Goal: Information Seeking & Learning: Learn about a topic

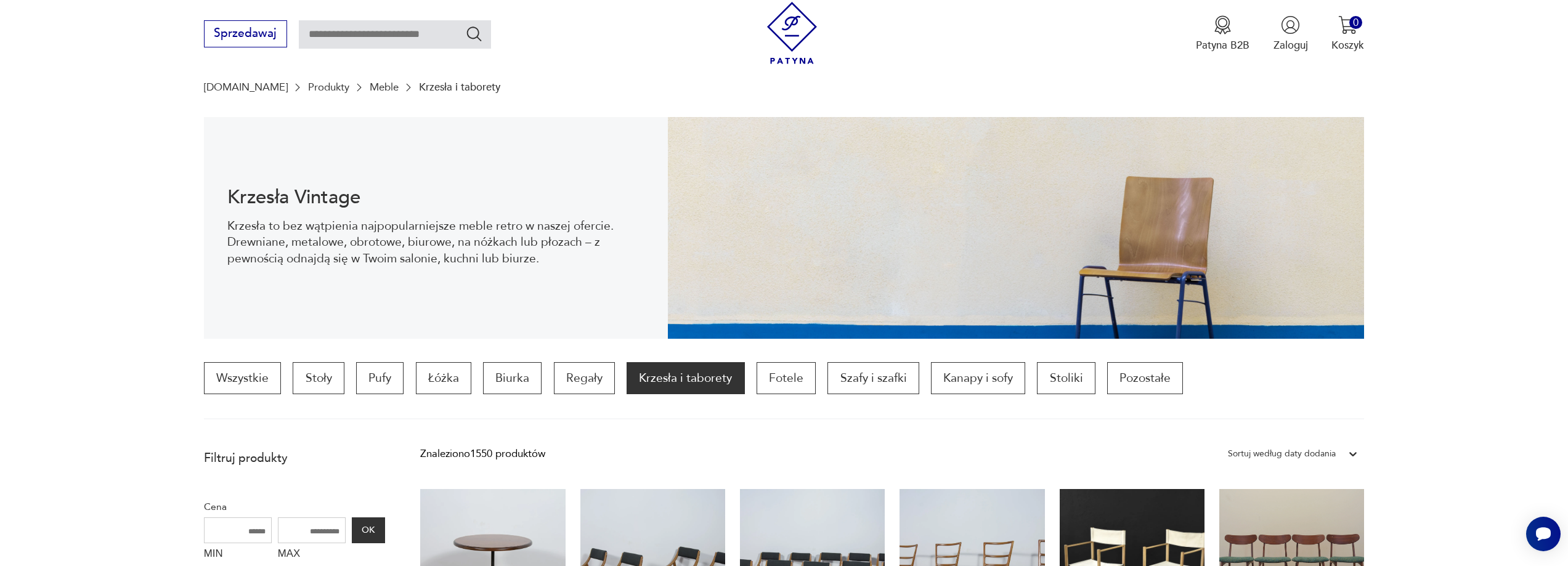
scroll to position [101, 0]
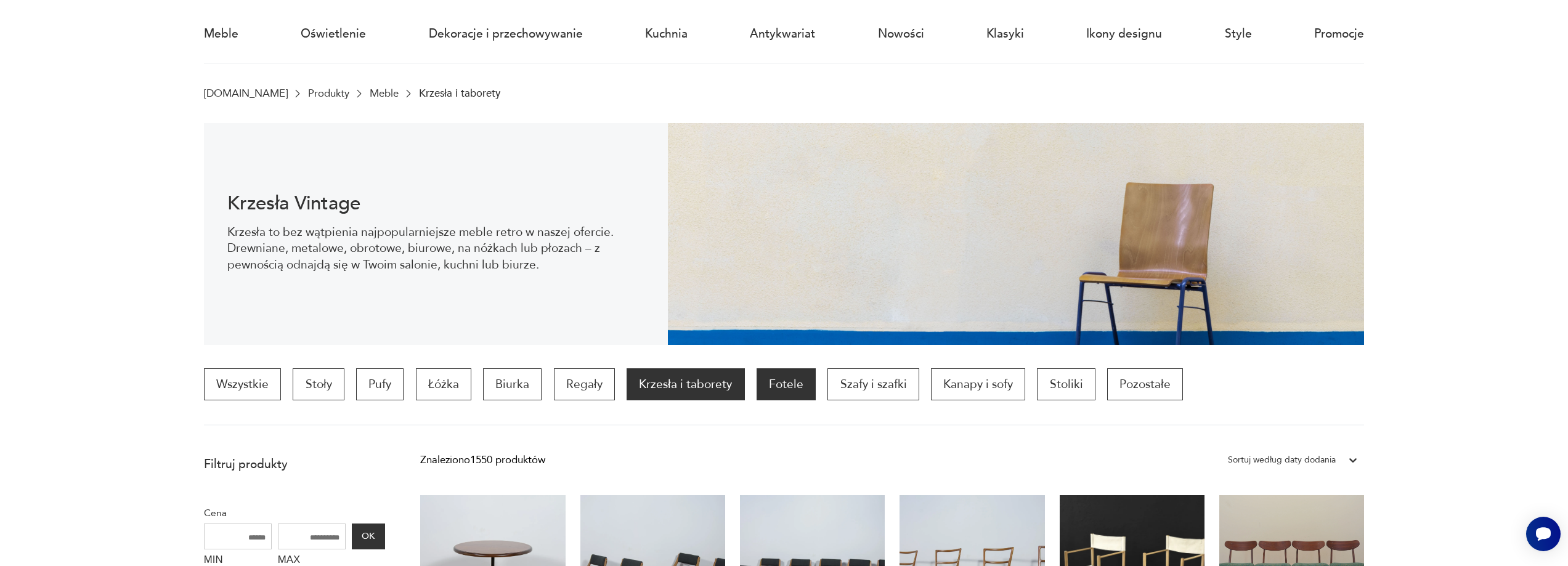
click at [792, 395] on p "Fotele" at bounding box center [786, 384] width 59 height 32
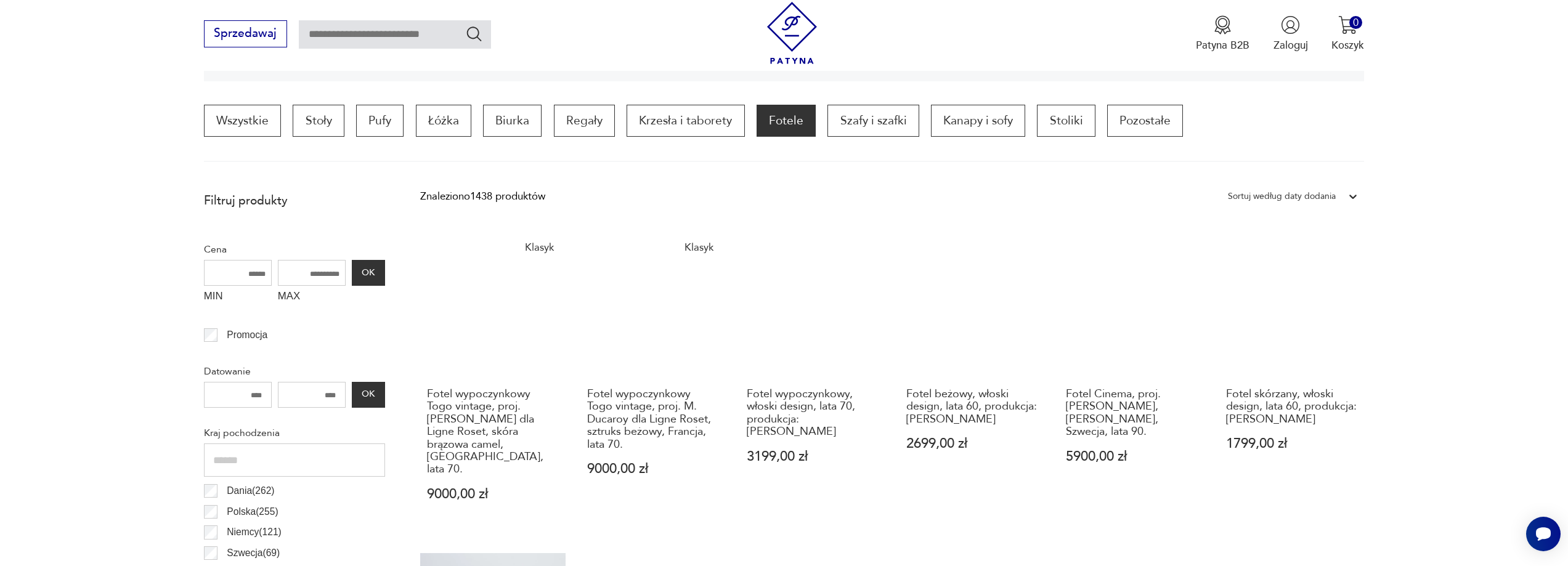
scroll to position [366, 0]
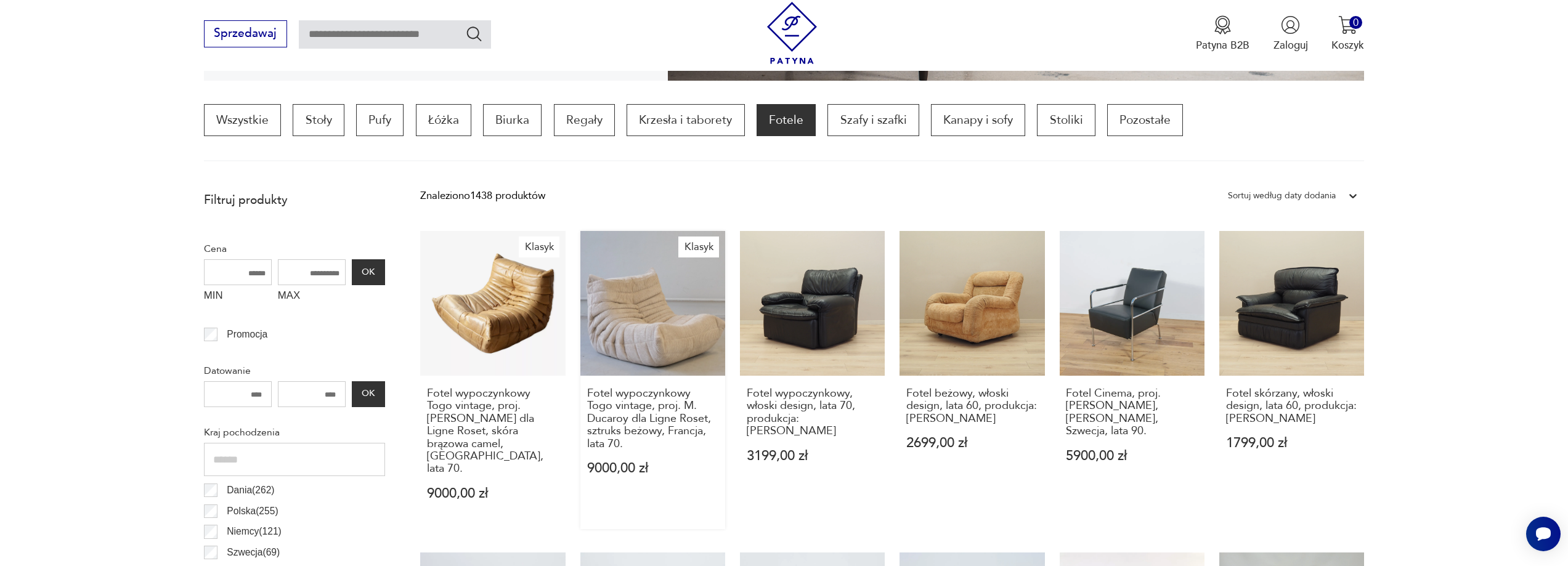
click at [706, 341] on link "Klasyk Fotel wypoczynkowy [GEOGRAPHIC_DATA] vintage, proj. [PERSON_NAME] dla Li…" at bounding box center [653, 380] width 145 height 298
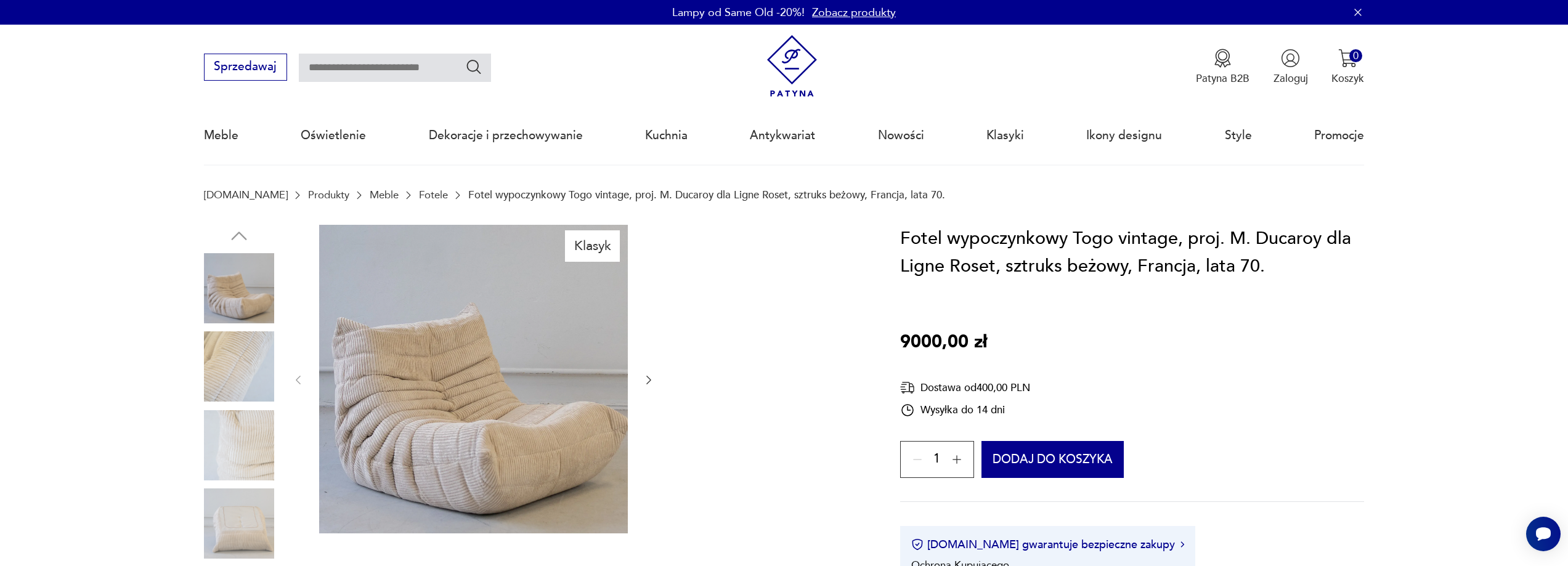
click at [649, 381] on icon "button" at bounding box center [649, 381] width 12 height 12
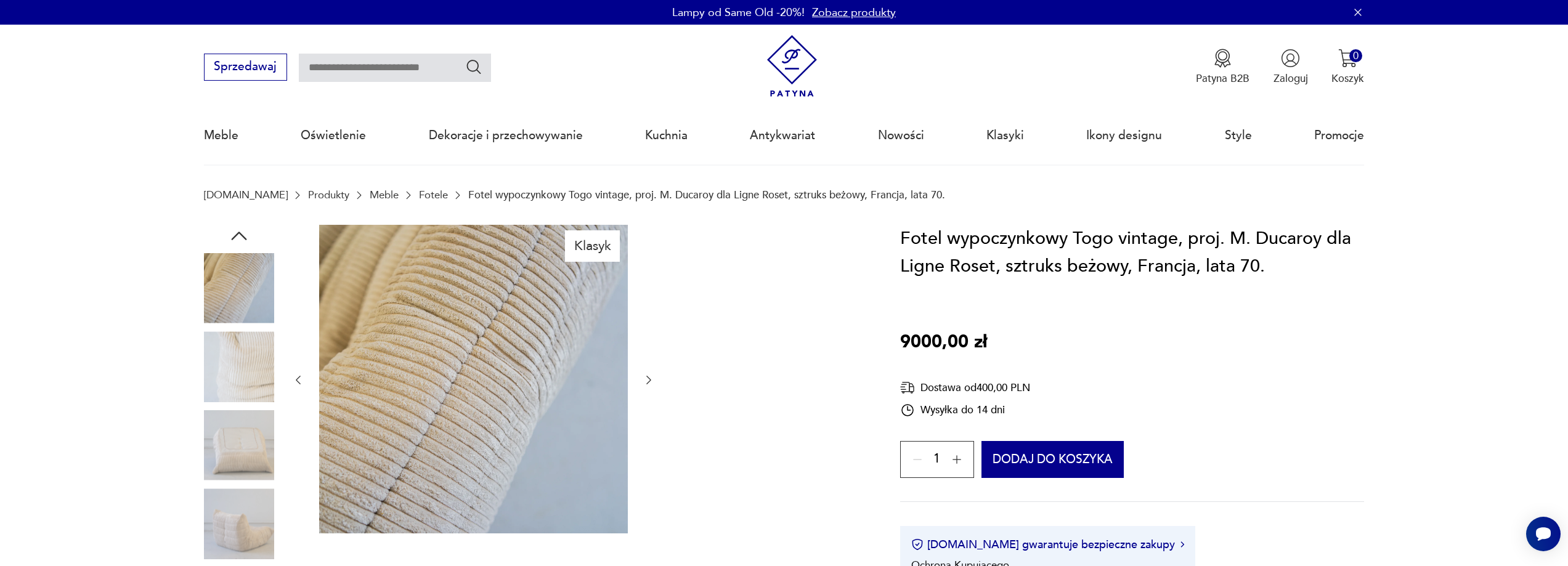
click at [649, 381] on icon "button" at bounding box center [649, 381] width 12 height 12
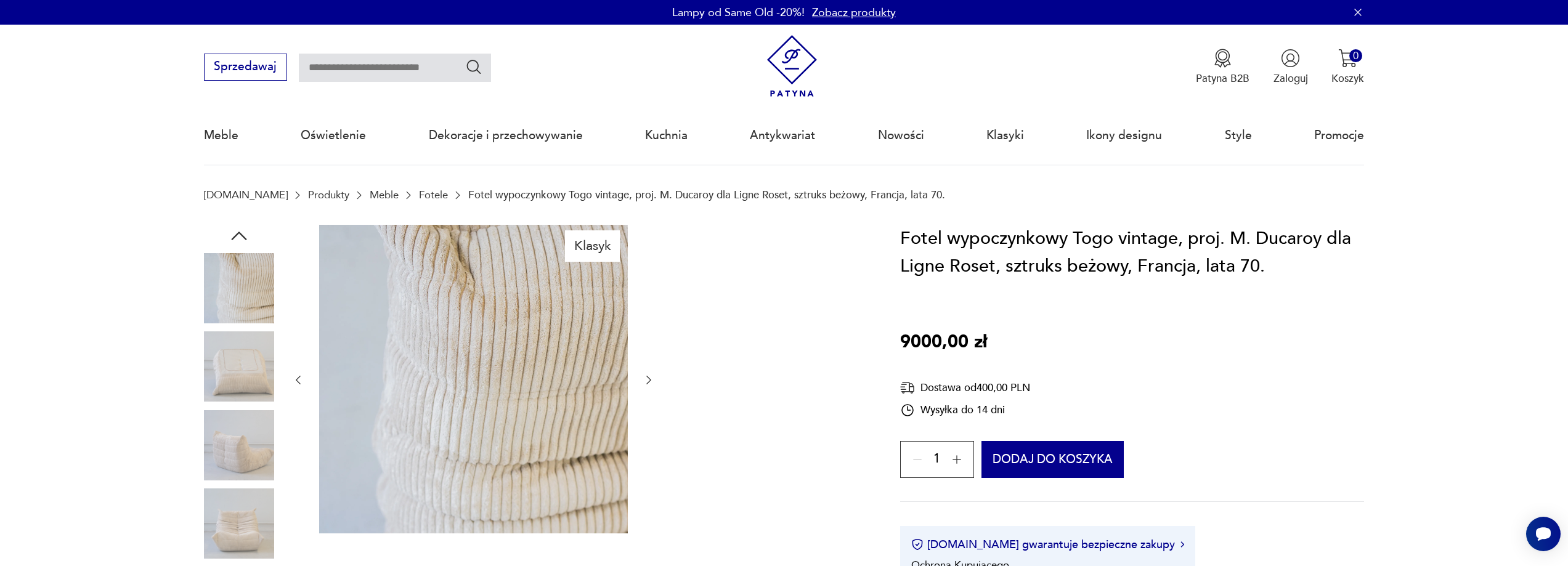
click at [649, 381] on icon "button" at bounding box center [649, 381] width 12 height 12
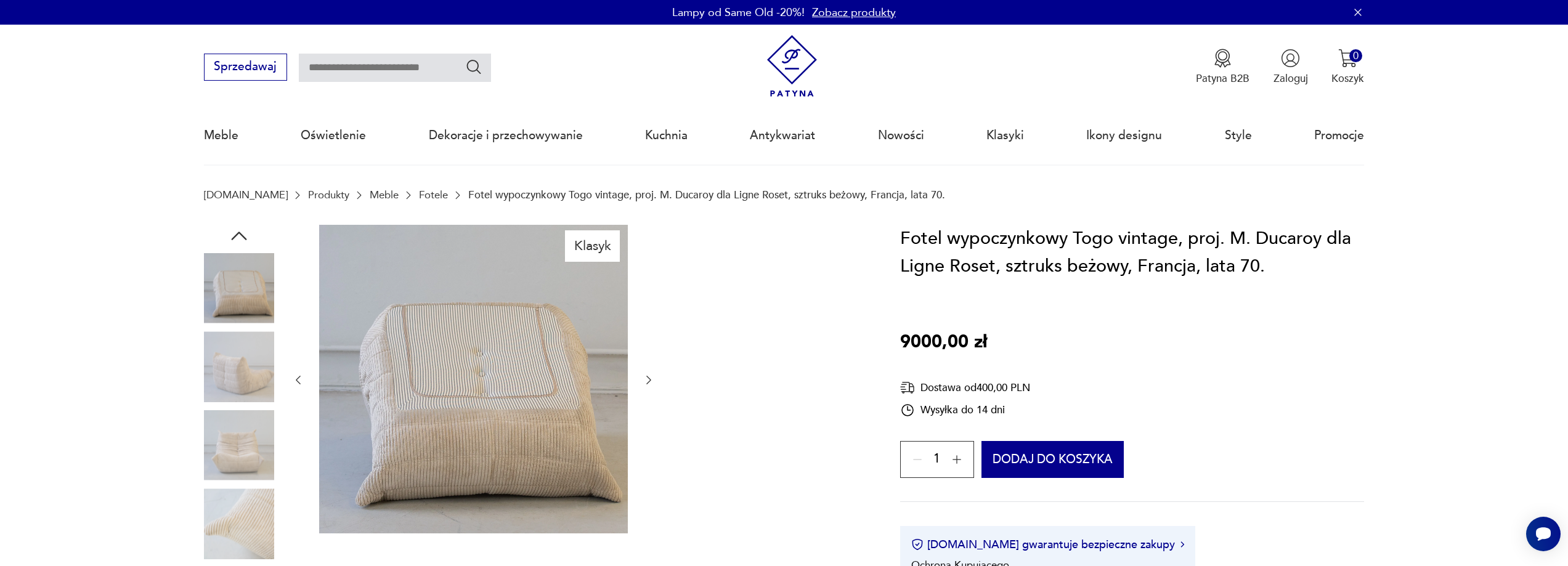
click at [649, 381] on icon "button" at bounding box center [649, 381] width 12 height 12
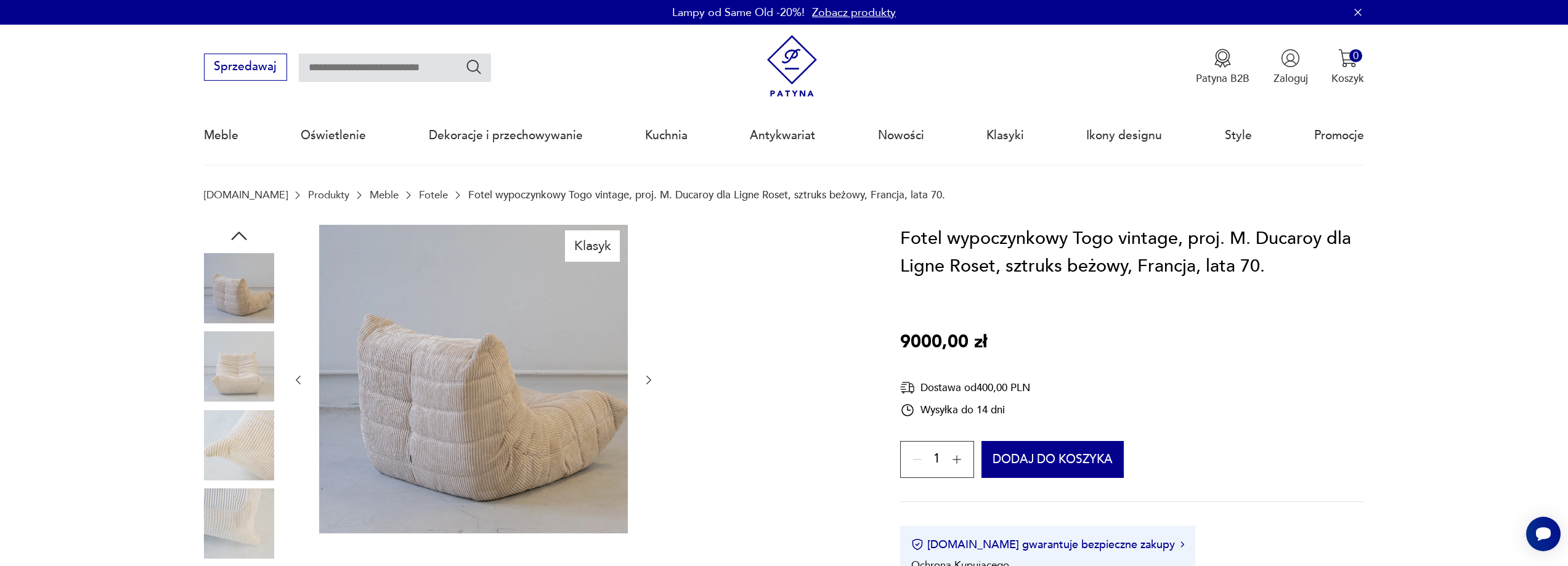
click at [649, 381] on icon "button" at bounding box center [649, 381] width 12 height 12
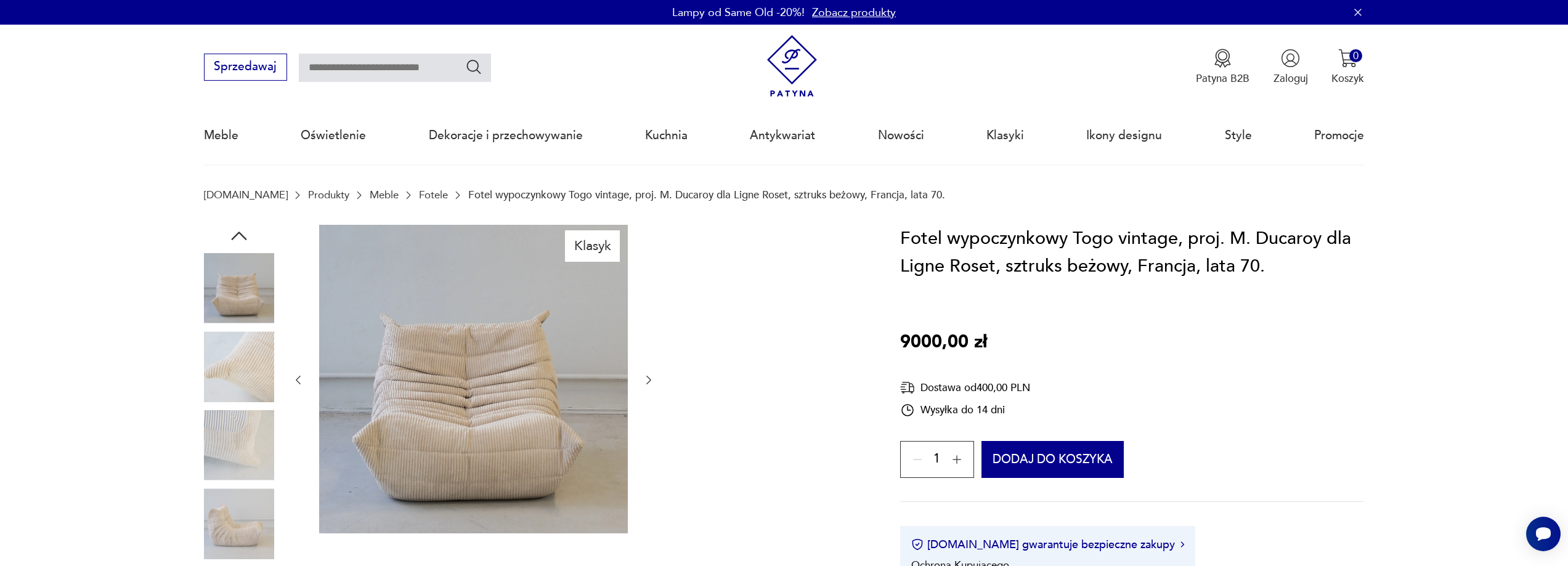
click at [649, 381] on icon "button" at bounding box center [649, 381] width 12 height 12
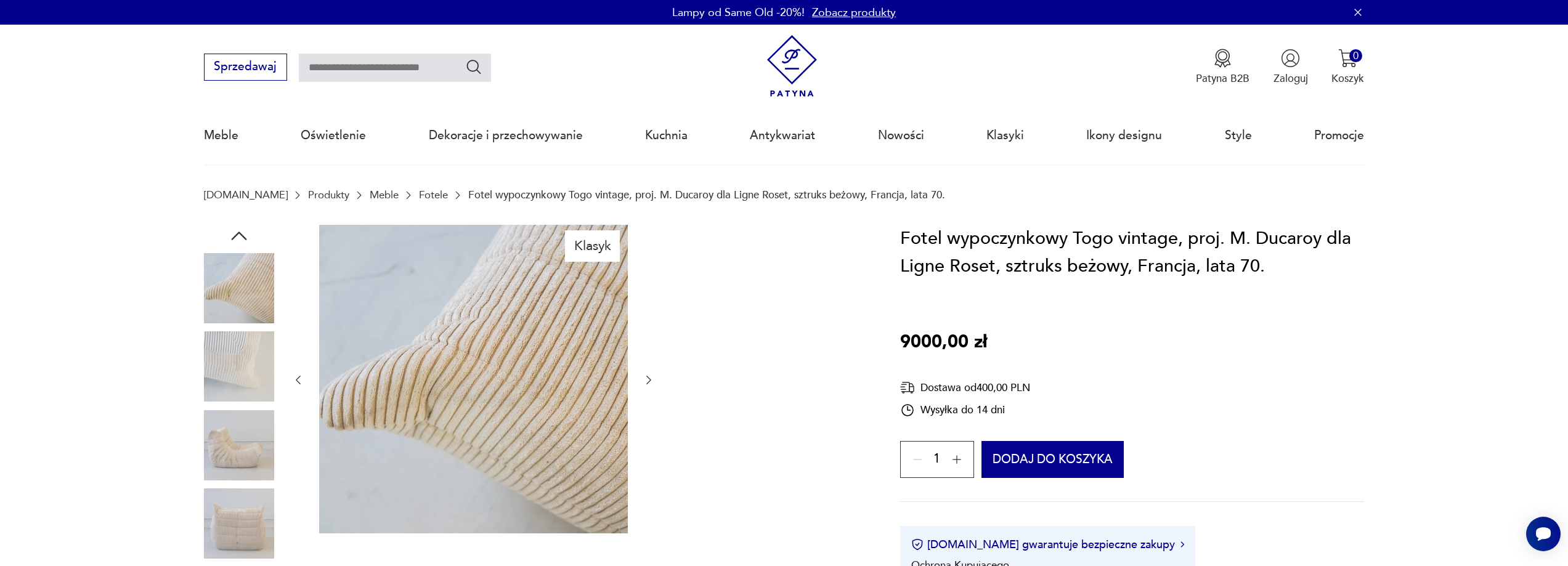
click at [649, 381] on icon "button" at bounding box center [649, 381] width 12 height 12
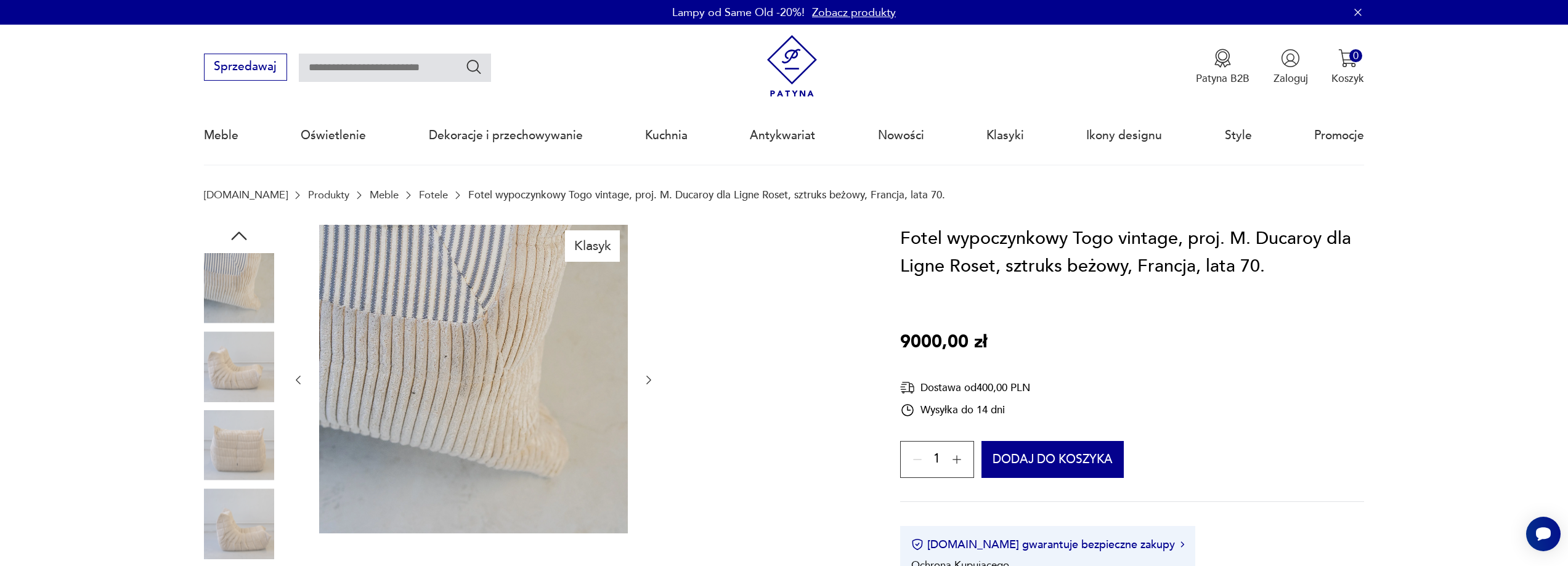
click at [649, 381] on icon "button" at bounding box center [649, 381] width 12 height 12
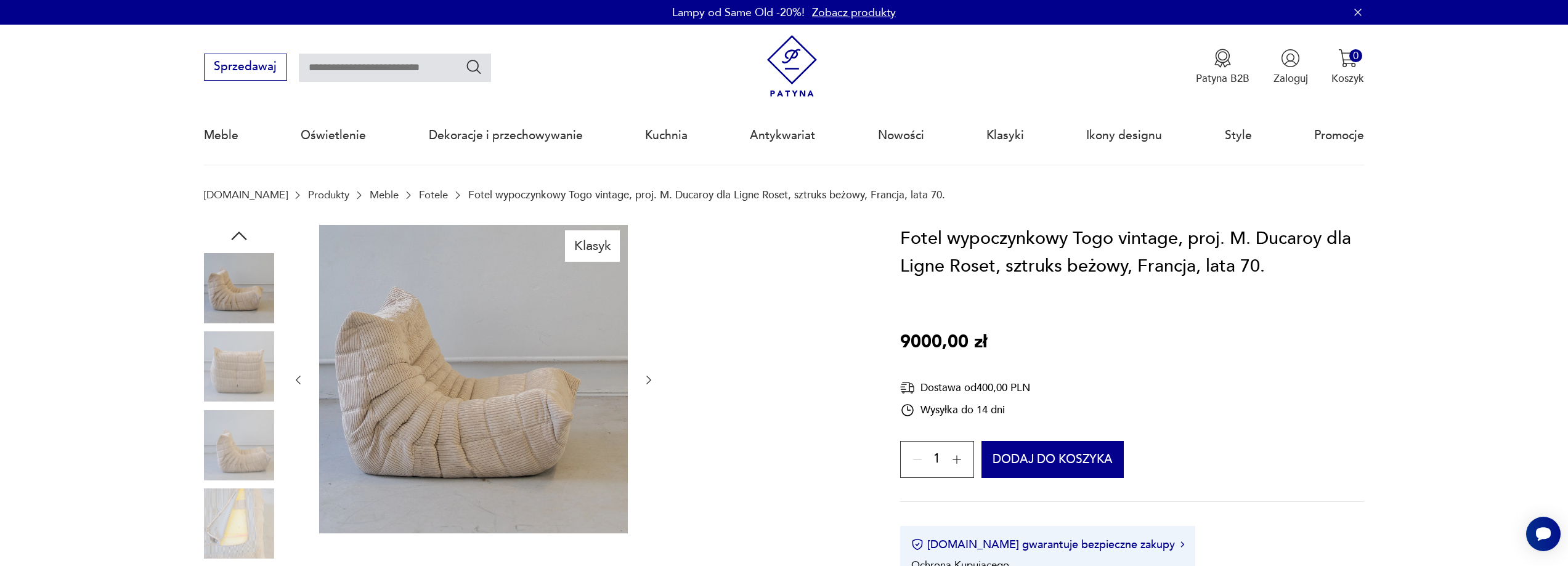
click at [649, 381] on icon "button" at bounding box center [649, 381] width 12 height 12
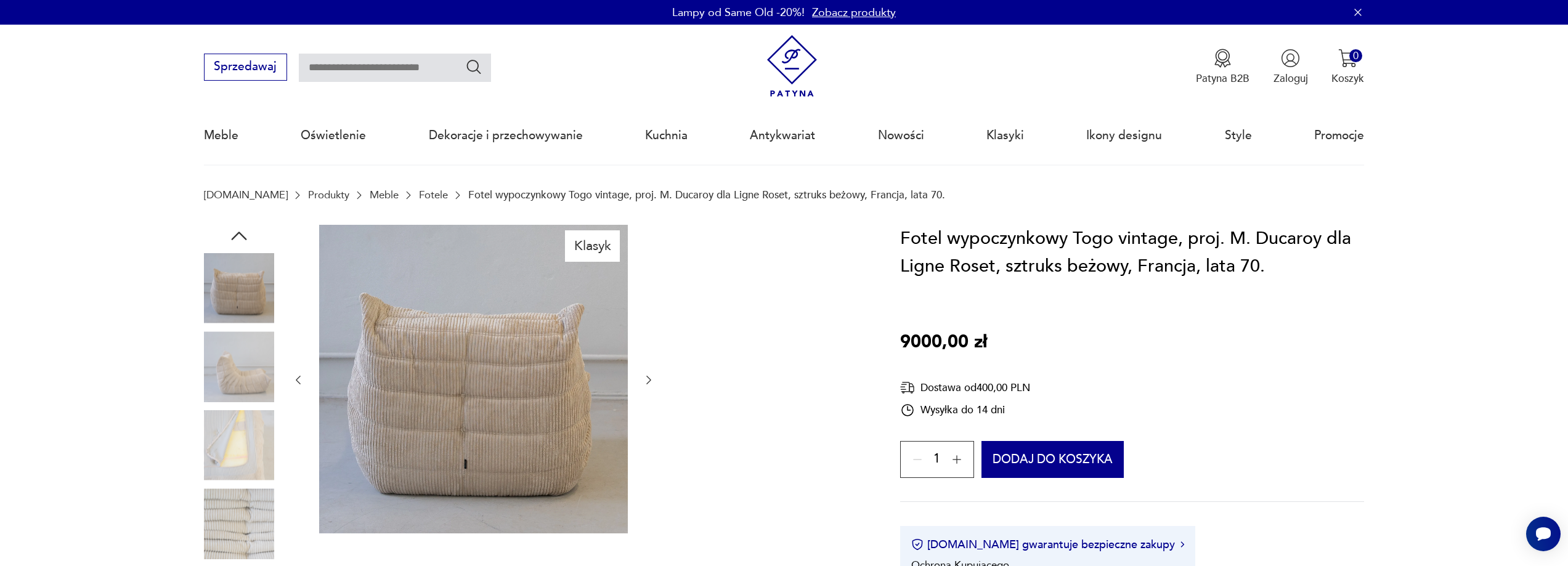
click at [649, 381] on icon "button" at bounding box center [649, 381] width 12 height 12
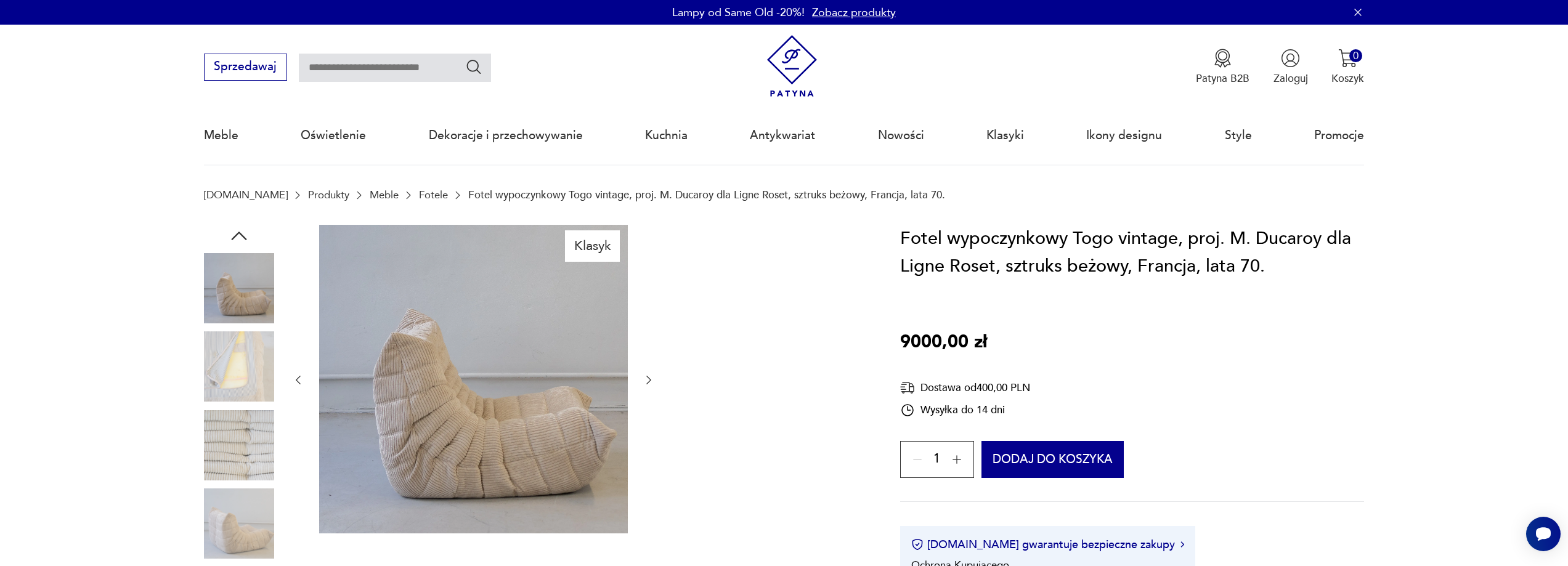
click at [649, 381] on icon "button" at bounding box center [649, 381] width 12 height 12
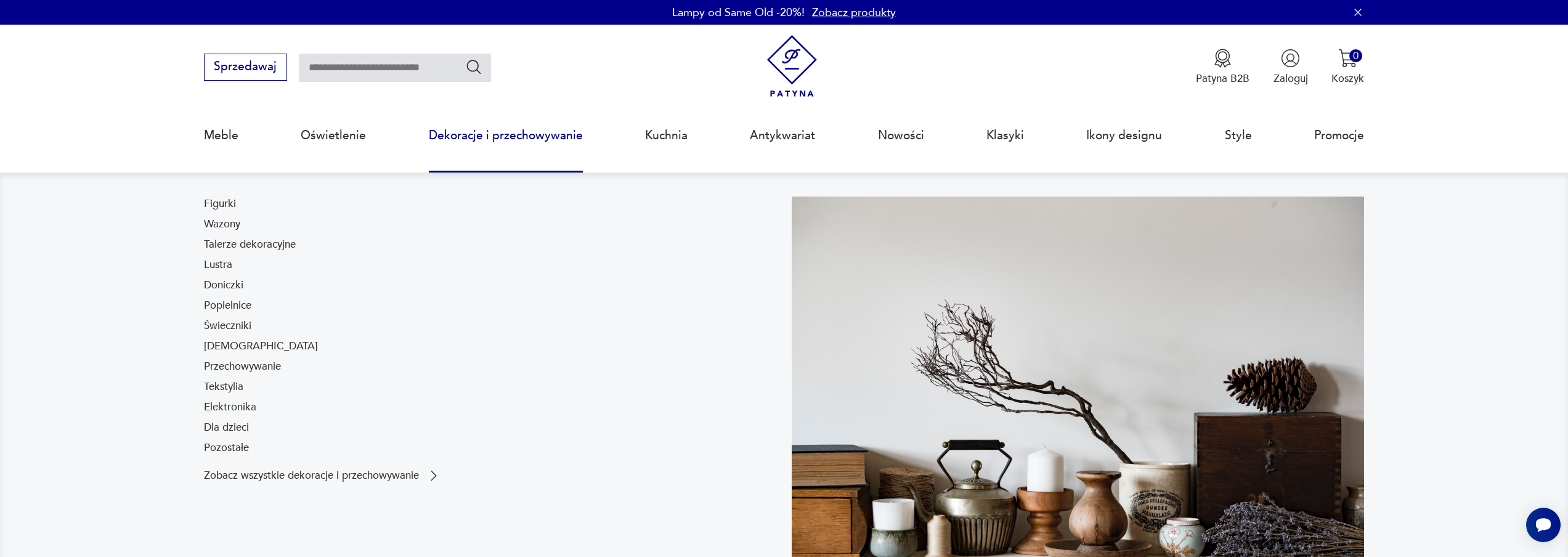
click at [449, 129] on link "Dekoracje i przechowywanie" at bounding box center [505, 136] width 154 height 57
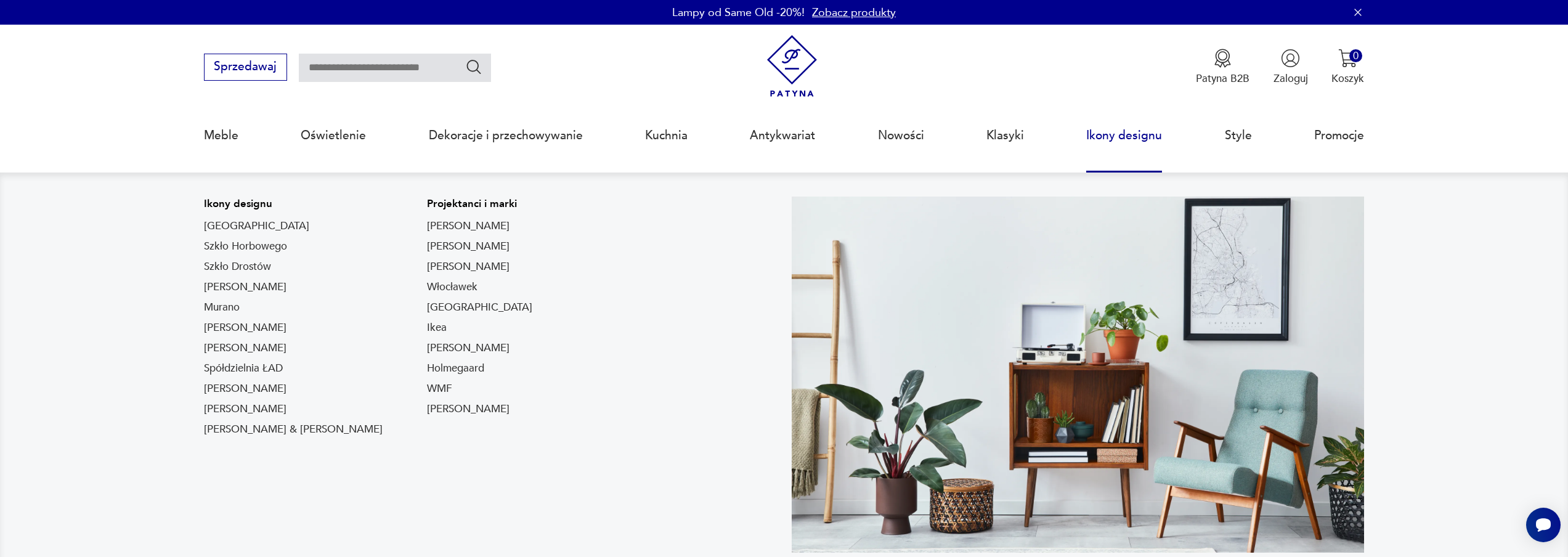
click at [1131, 136] on link "Ikony designu" at bounding box center [1124, 136] width 76 height 57
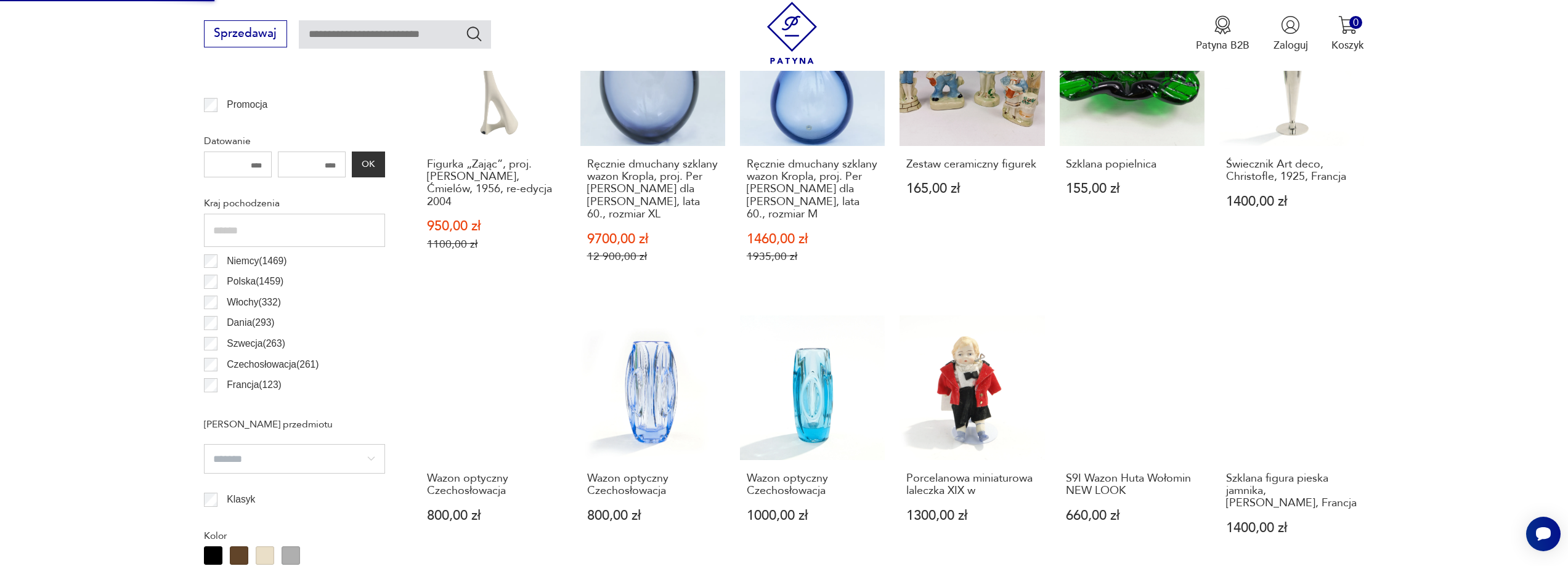
scroll to position [678, 0]
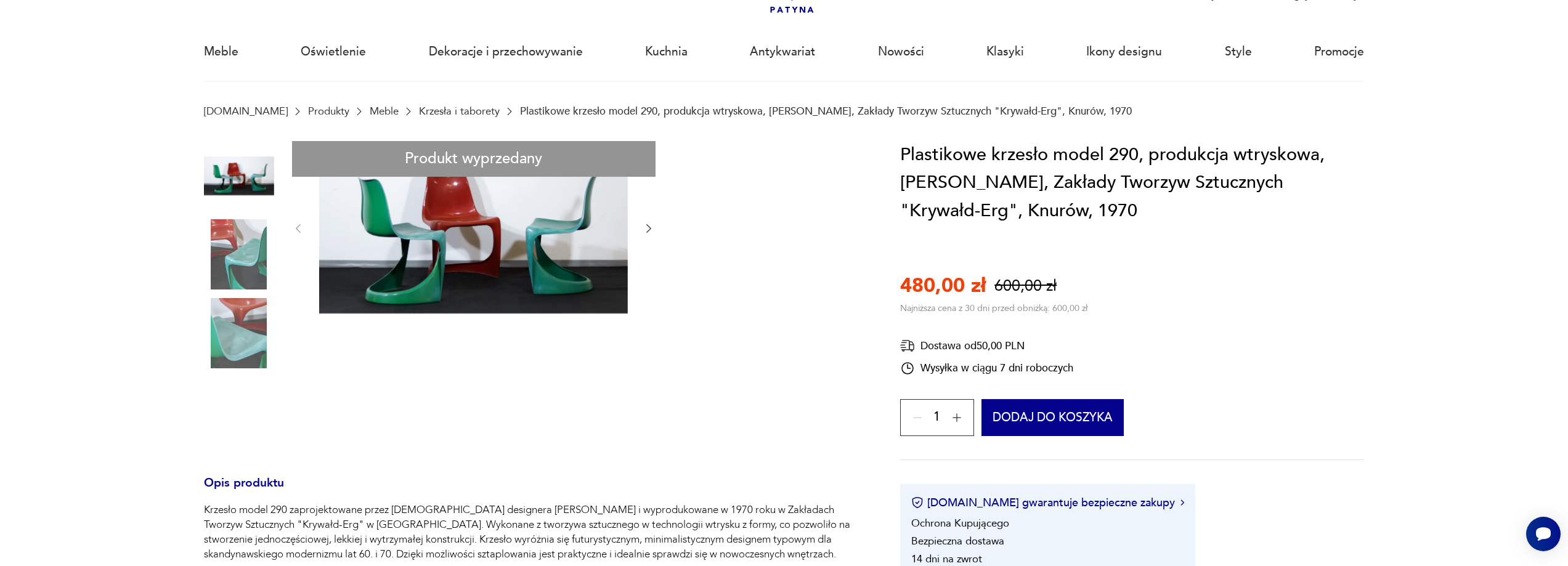
scroll to position [61, 0]
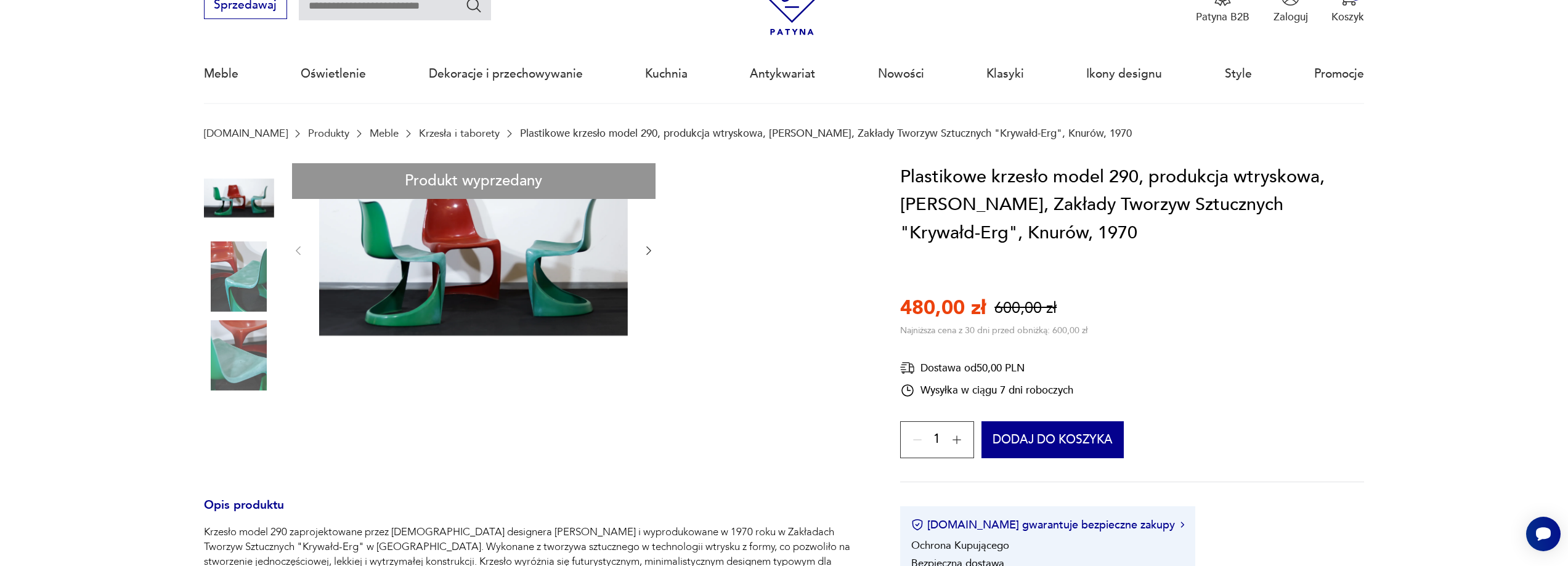
click at [230, 272] on img at bounding box center [239, 276] width 70 height 70
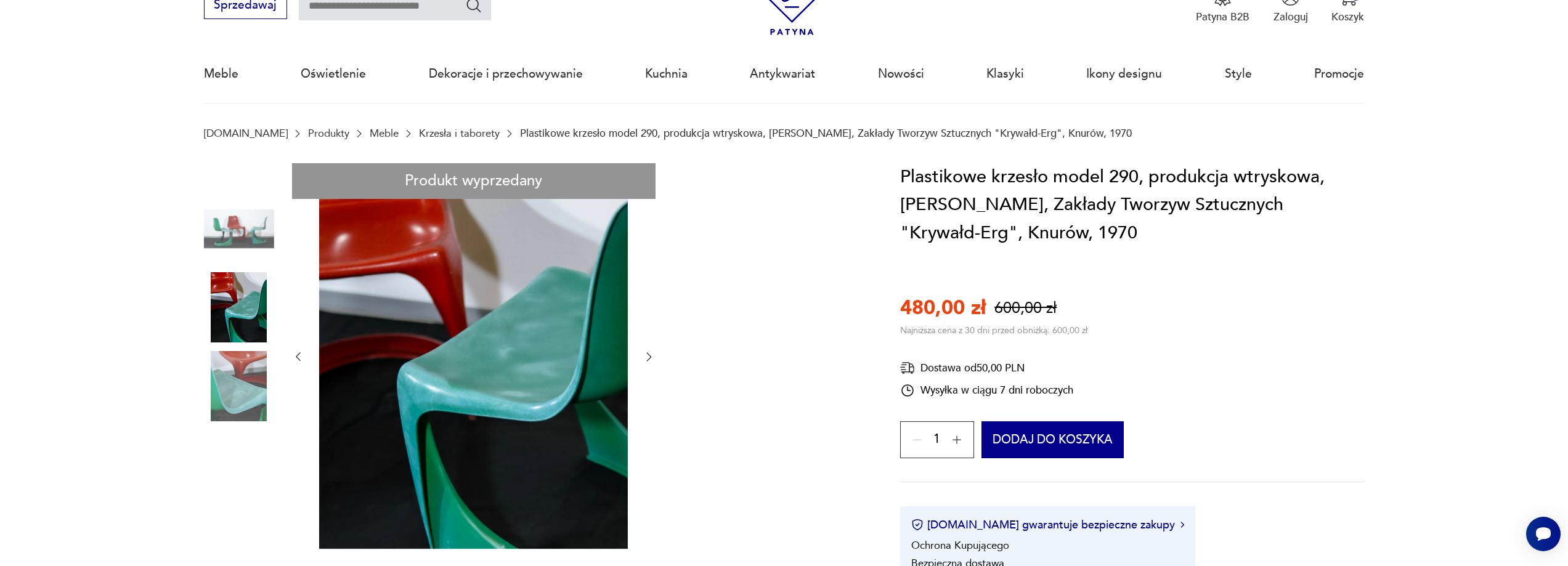
click at [250, 379] on img at bounding box center [239, 387] width 70 height 70
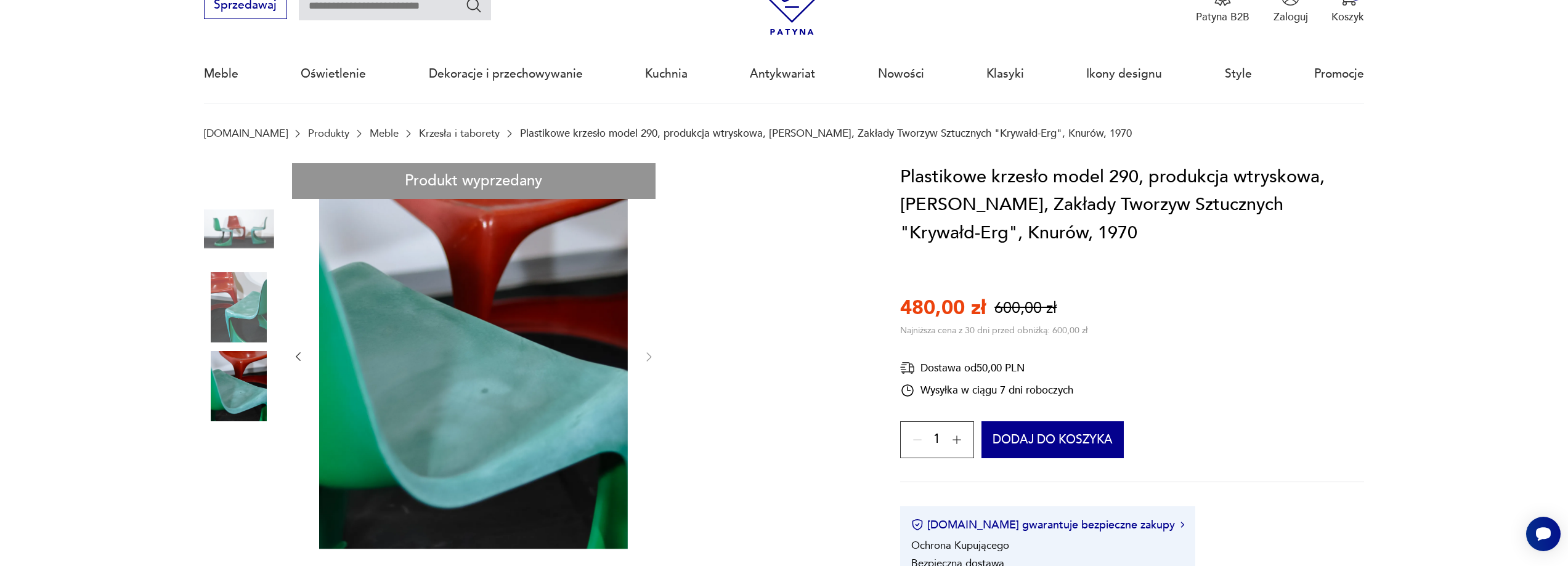
click at [254, 228] on img at bounding box center [239, 229] width 70 height 70
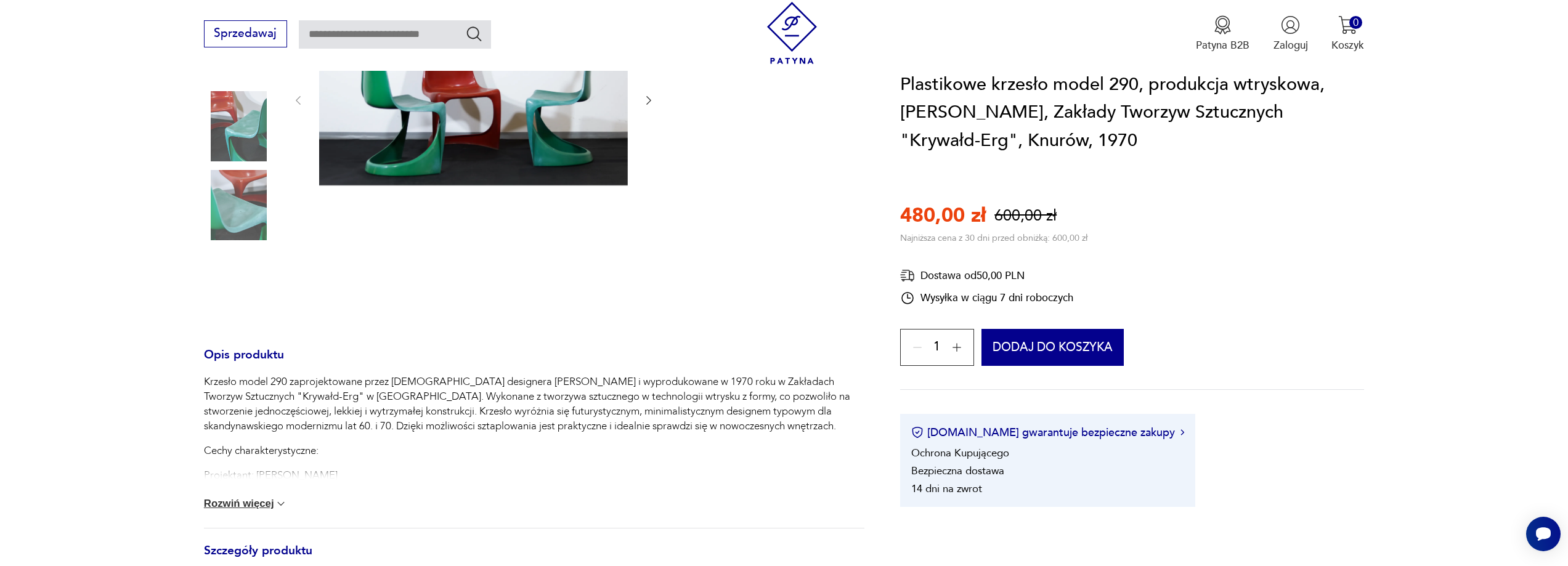
scroll to position [370, 0]
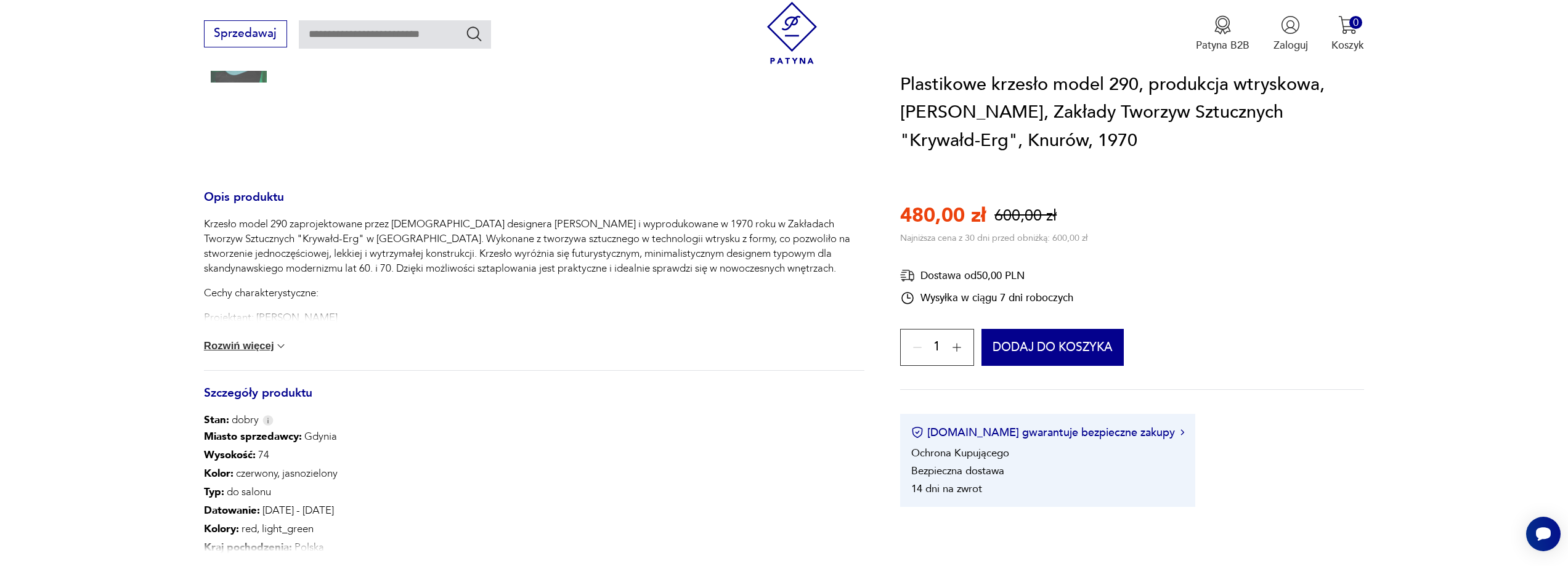
click at [256, 345] on button "Rozwiń więcej" at bounding box center [246, 346] width 84 height 12
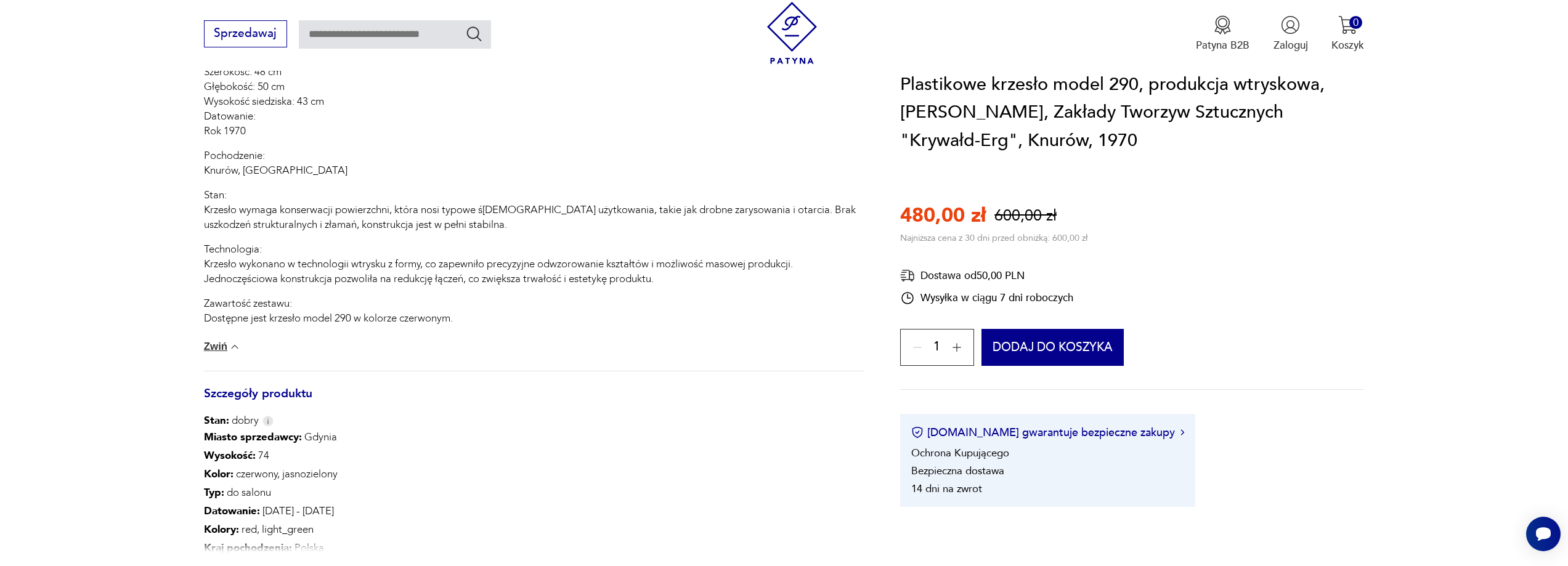
scroll to position [739, 0]
